Goal: Task Accomplishment & Management: Manage account settings

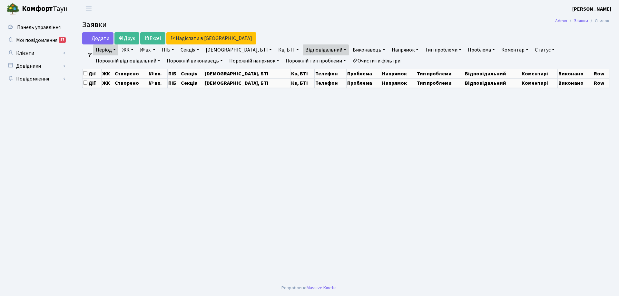
select select "25"
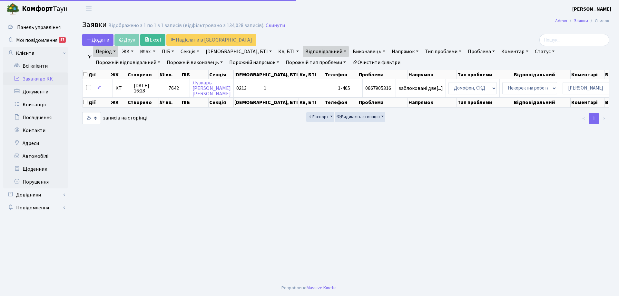
select select "25"
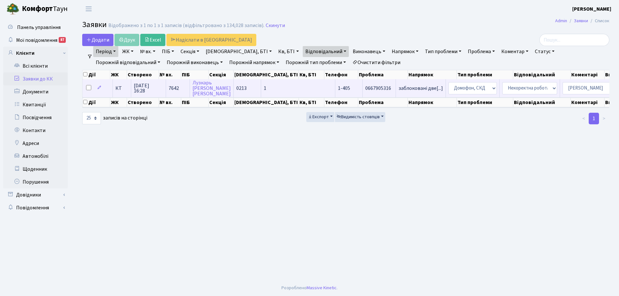
click at [261, 87] on td "1" at bounding box center [298, 88] width 74 height 18
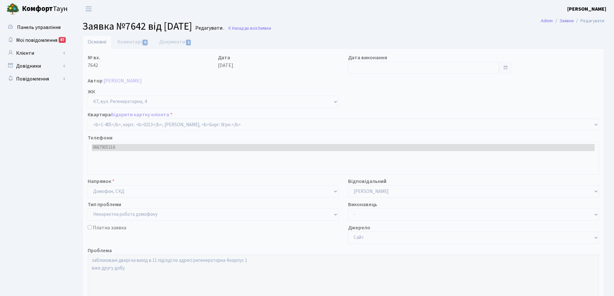
select select "456"
select select "38"
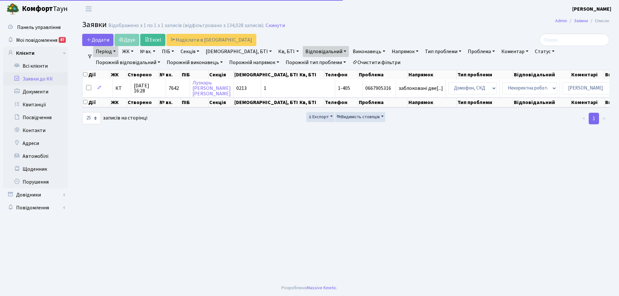
select select "25"
